Goal: Contribute content

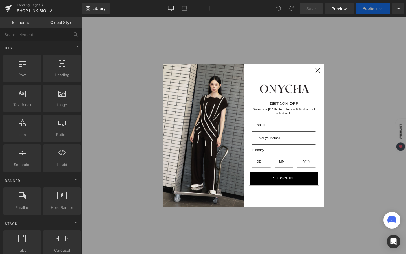
scroll to position [173, 0]
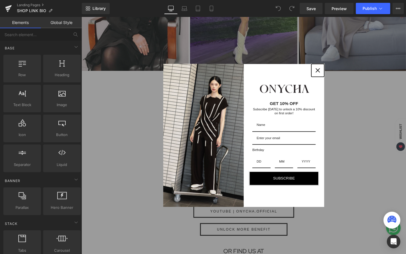
click at [328, 74] on icon "close icon" at bounding box center [330, 73] width 5 height 5
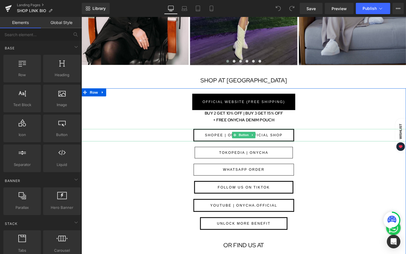
scroll to position [181, 0]
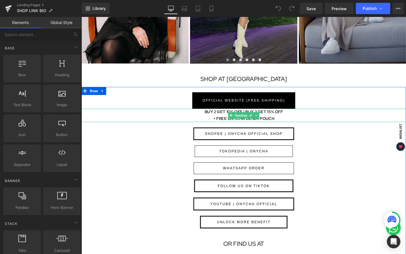
click at [280, 125] on b "+ FREE ONYCHA DENIM POUCH" at bounding box center [252, 124] width 65 height 6
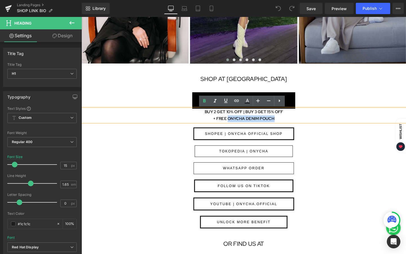
drag, startPoint x: 285, startPoint y: 124, endPoint x: 236, endPoint y: 124, distance: 48.8
click at [236, 124] on h1 "+ FREE ONYCHA DENIM POUCH" at bounding box center [252, 123] width 341 height 7
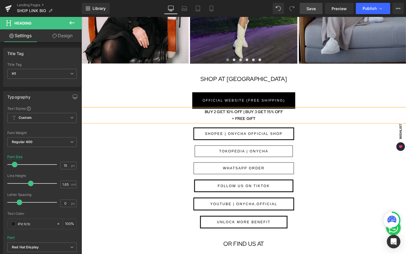
click at [314, 6] on span "Save" at bounding box center [311, 9] width 9 height 6
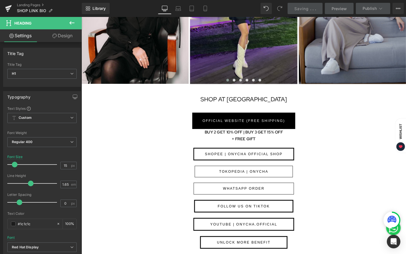
scroll to position [114, 0]
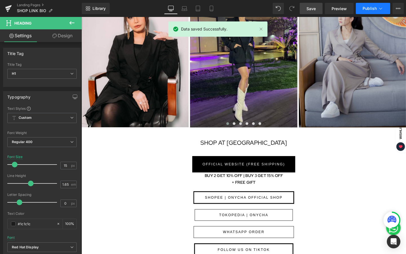
click at [373, 8] on span "Publish" at bounding box center [370, 8] width 14 height 5
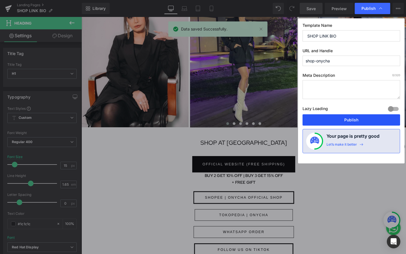
click at [346, 121] on button "Publish" at bounding box center [352, 119] width 98 height 11
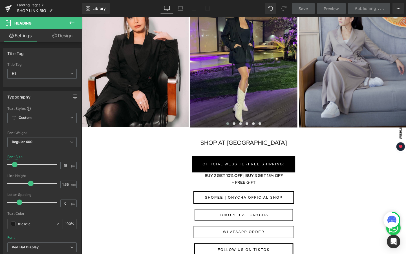
click at [22, 5] on link "Landing Pages" at bounding box center [49, 5] width 65 height 5
